Goal: Check status

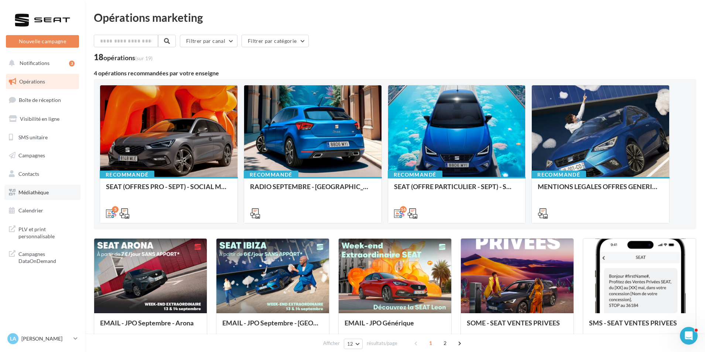
click at [41, 194] on span "Médiathèque" at bounding box center [33, 192] width 30 height 6
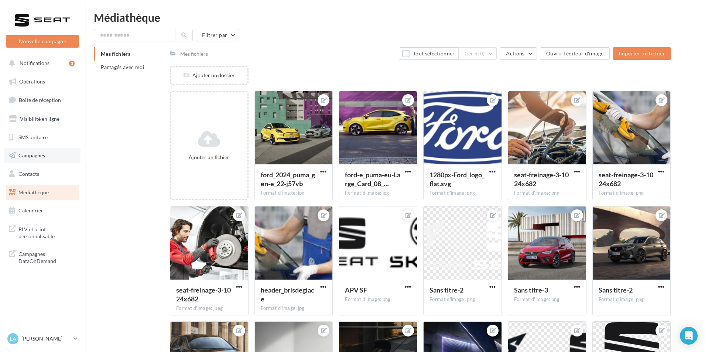
click at [37, 154] on span "Campagnes" at bounding box center [31, 155] width 27 height 6
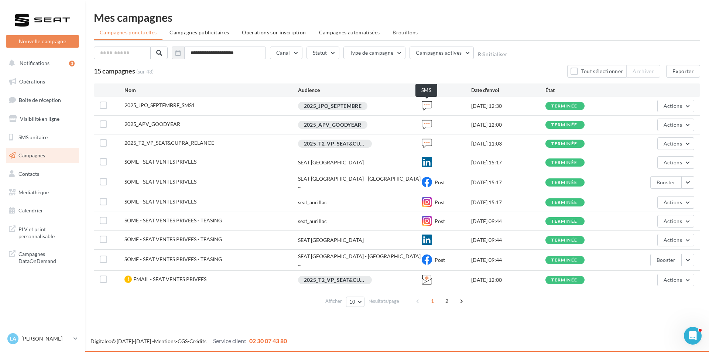
click at [427, 106] on icon at bounding box center [427, 105] width 10 height 10
click at [427, 105] on icon at bounding box center [427, 105] width 10 height 10
drag, startPoint x: 426, startPoint y: 104, endPoint x: 484, endPoint y: 110, distance: 58.8
click at [426, 103] on icon at bounding box center [427, 105] width 10 height 10
click at [362, 104] on div "2025_JPO_SEPTEMBRE" at bounding box center [332, 106] width 69 height 8
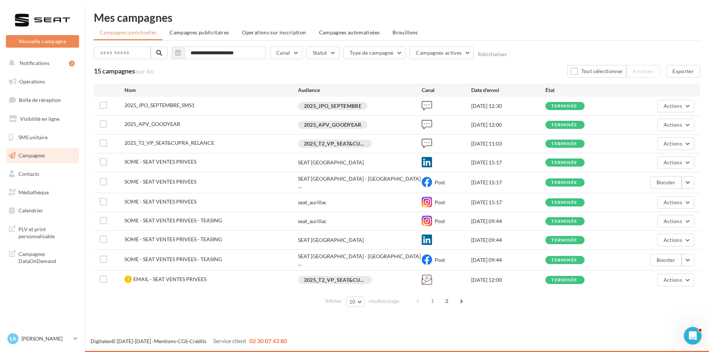
click at [362, 104] on div "2025_JPO_SEPTEMBRE" at bounding box center [332, 106] width 69 height 8
drag, startPoint x: 266, startPoint y: 102, endPoint x: 245, endPoint y: 103, distance: 20.8
click at [261, 102] on div "2025_JPO_SEPTEMBRE_SMS1" at bounding box center [212, 106] width 174 height 9
click at [147, 104] on span "2025_JPO_SEPTEMBRE_SMS1" at bounding box center [160, 105] width 70 height 6
click at [521, 111] on div "2025_JPO_SEPTEMBRE_SMS1 2025_JPO_SEPTEMBRE 11/09/2025 12:30 terminée Actions" at bounding box center [397, 106] width 607 height 18
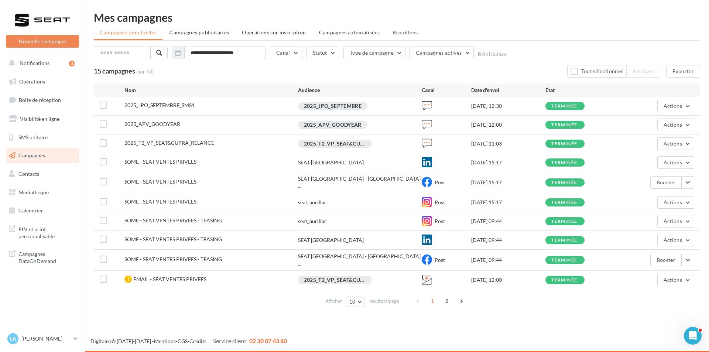
drag, startPoint x: 563, startPoint y: 108, endPoint x: 656, endPoint y: 103, distance: 92.8
click at [576, 107] on div "terminée" at bounding box center [565, 106] width 26 height 5
click at [669, 104] on span "Actions" at bounding box center [673, 106] width 18 height 6
click at [657, 122] on button "Voir les résultats" at bounding box center [653, 123] width 81 height 19
click at [48, 336] on p "[PERSON_NAME]" at bounding box center [45, 338] width 49 height 7
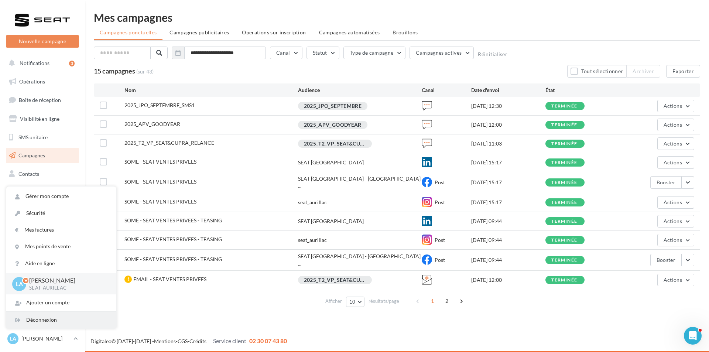
click at [44, 317] on div "Déconnexion" at bounding box center [61, 320] width 110 height 17
